Goal: Find contact information: Find contact information

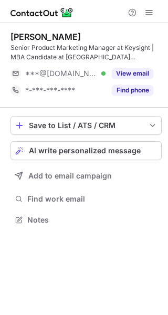
scroll to position [213, 168]
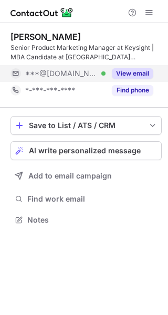
click at [133, 73] on button "View email" at bounding box center [132, 73] width 41 height 11
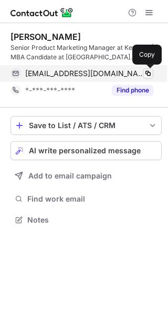
click at [147, 72] on span at bounding box center [148, 73] width 8 height 8
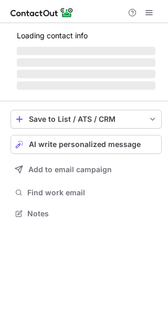
scroll to position [229, 168]
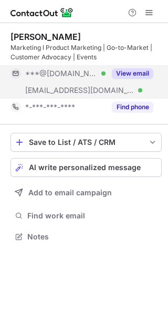
click at [144, 74] on button "View email" at bounding box center [132, 73] width 41 height 11
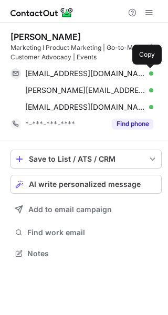
scroll to position [246, 168]
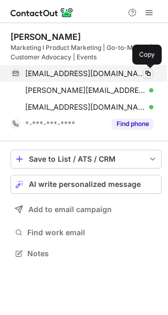
click at [150, 74] on span at bounding box center [148, 73] width 8 height 8
